Goal: Task Accomplishment & Management: Use online tool/utility

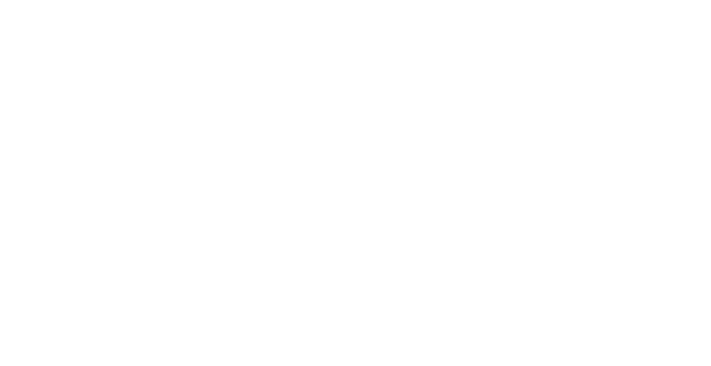
select select "*"
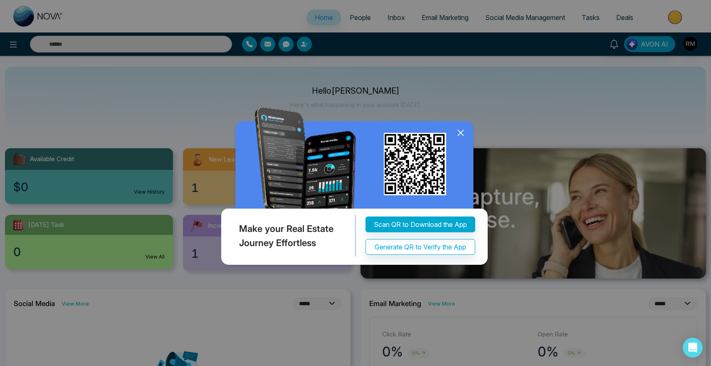
click at [459, 131] on icon at bounding box center [461, 132] width 12 height 12
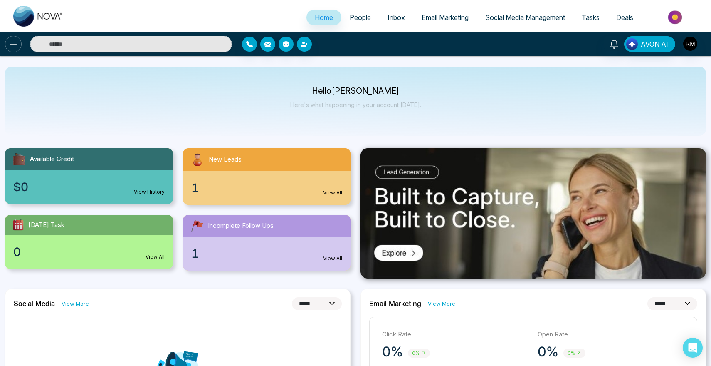
click at [13, 48] on icon at bounding box center [13, 45] width 10 height 10
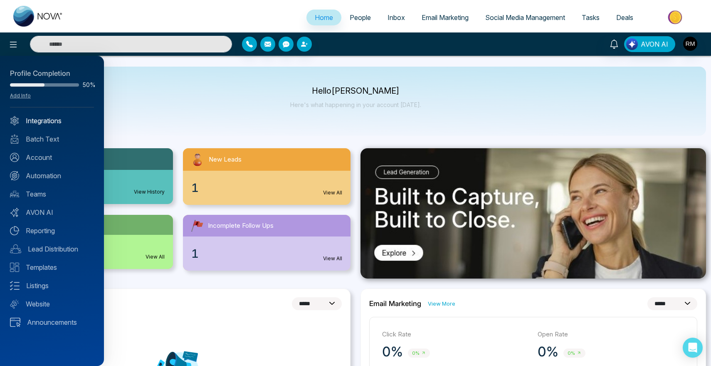
click at [57, 124] on link "Integrations" at bounding box center [52, 121] width 84 height 10
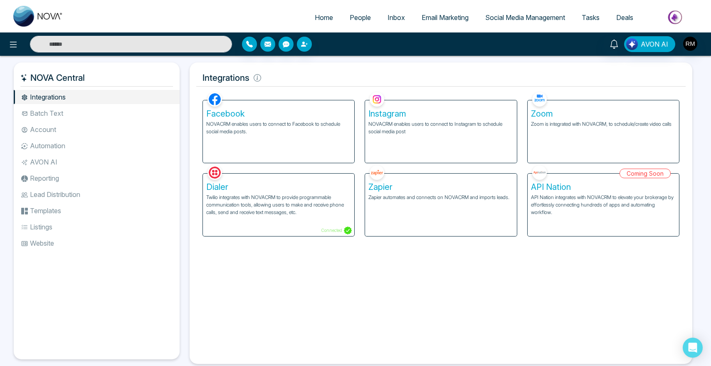
click at [553, 134] on div "Zoom Zoom is integrated with NOVACRM, to schedule/create video calls" at bounding box center [603, 131] width 151 height 62
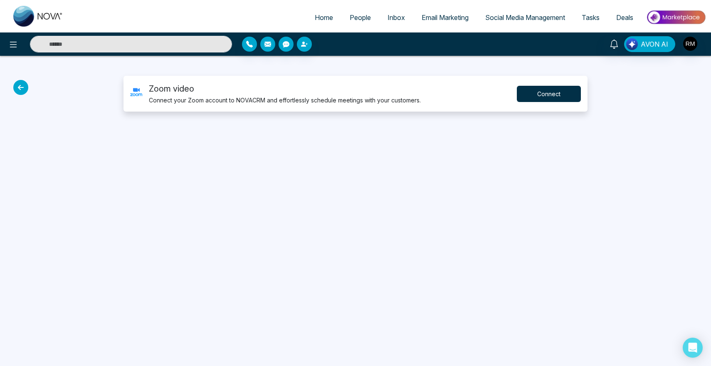
click at [572, 94] on button "Connect" at bounding box center [549, 94] width 64 height 16
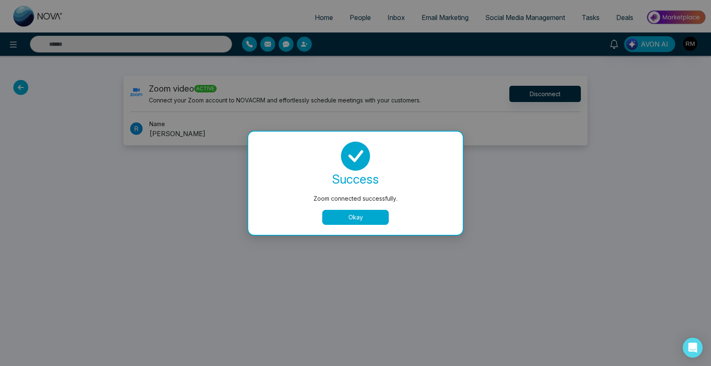
click at [355, 214] on button "Okay" at bounding box center [355, 217] width 67 height 15
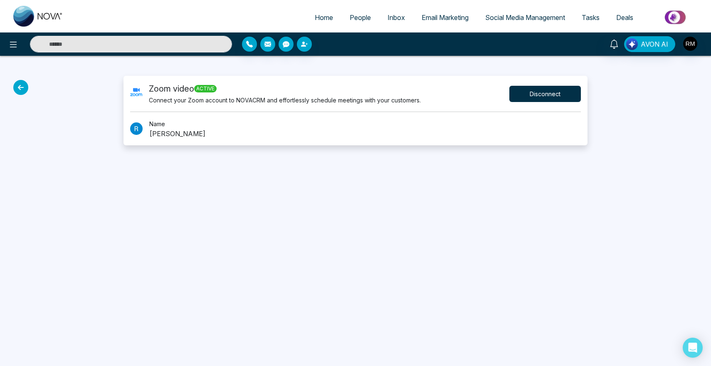
click at [548, 91] on button "Disconnect" at bounding box center [546, 94] width 72 height 16
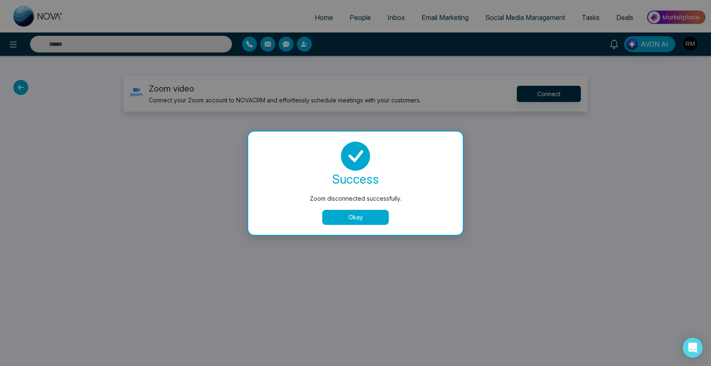
click at [371, 209] on div "success Zoom disconnected successfully. Okay" at bounding box center [355, 182] width 195 height 83
click at [371, 212] on button "Okay" at bounding box center [355, 217] width 67 height 15
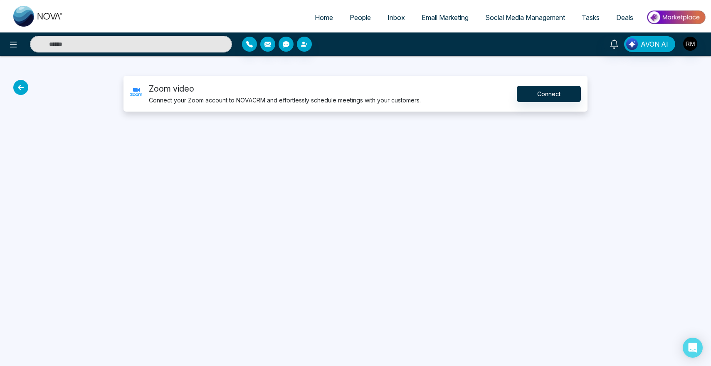
click at [350, 15] on span "People" at bounding box center [360, 17] width 21 height 8
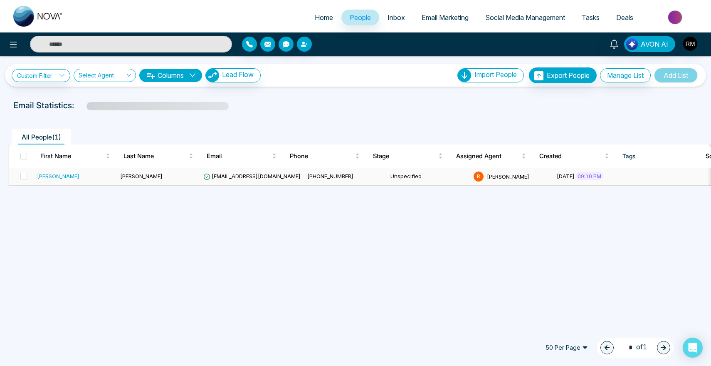
click at [49, 176] on div "[PERSON_NAME]" at bounding box center [58, 176] width 42 height 8
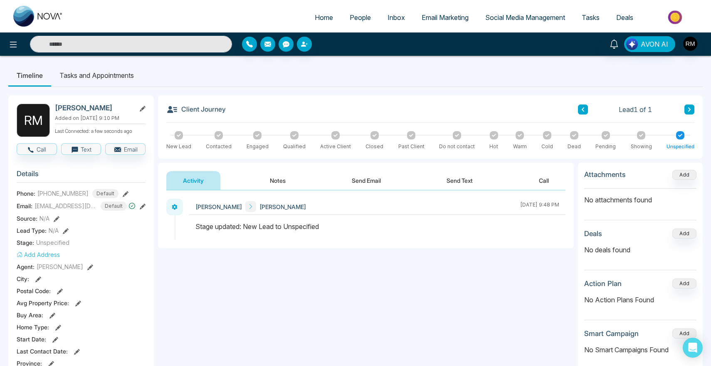
click at [273, 2] on div "Home People Inbox Email Marketing Social Media Management Tasks Deals" at bounding box center [355, 16] width 711 height 32
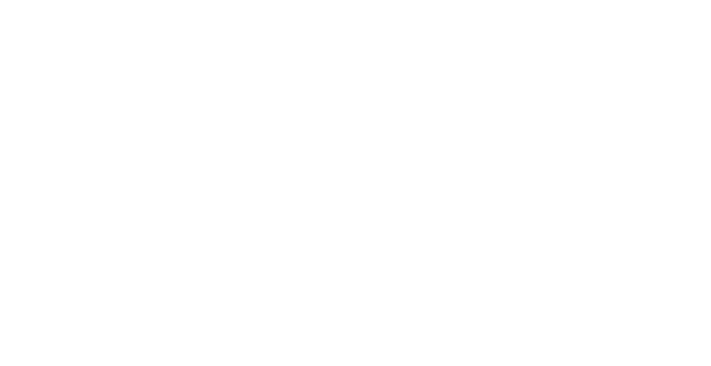
select select "*"
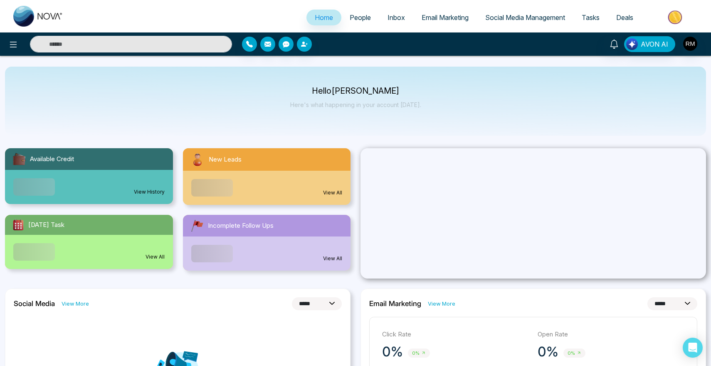
click at [356, 25] on li "People" at bounding box center [361, 18] width 38 height 17
click at [359, 20] on span "People" at bounding box center [360, 17] width 21 height 8
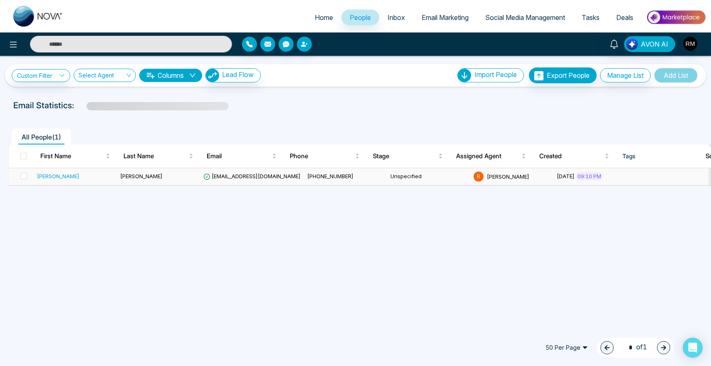
click at [52, 176] on div "[PERSON_NAME]" at bounding box center [58, 176] width 42 height 8
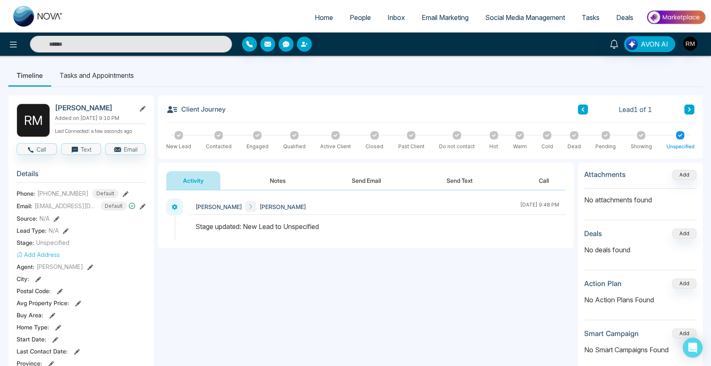
click at [193, 110] on h3 "Client Journey" at bounding box center [195, 110] width 59 height 12
drag, startPoint x: 193, startPoint y: 110, endPoint x: 213, endPoint y: 110, distance: 19.1
click at [213, 110] on h3 "Client Journey" at bounding box center [195, 110] width 59 height 12
copy h3 "Client Journey"
